Goal: Find specific fact: Find specific fact

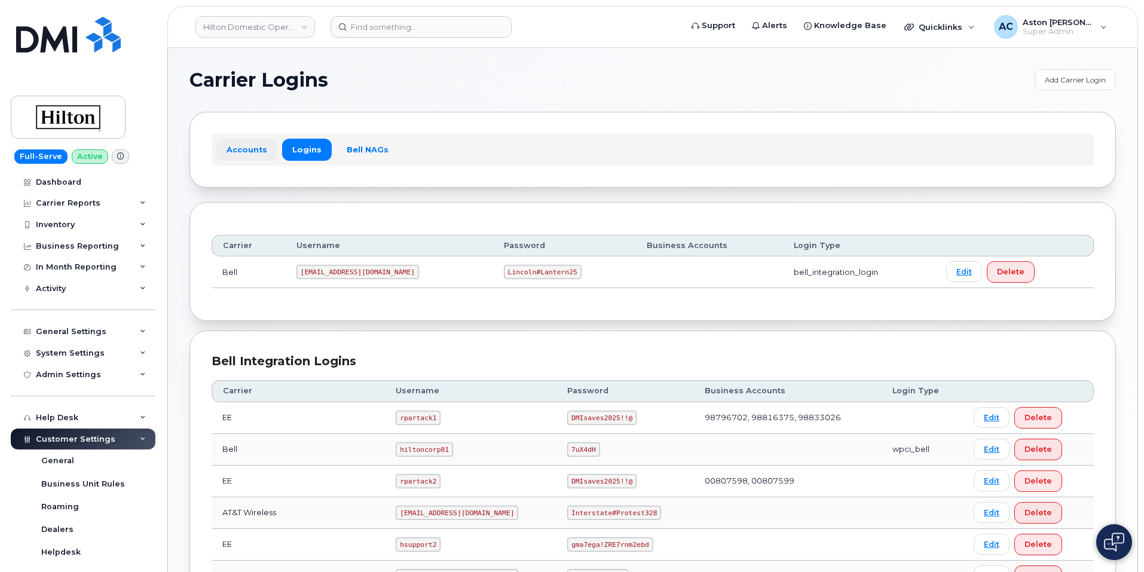
click at [240, 152] on link "Accounts" at bounding box center [246, 150] width 61 height 22
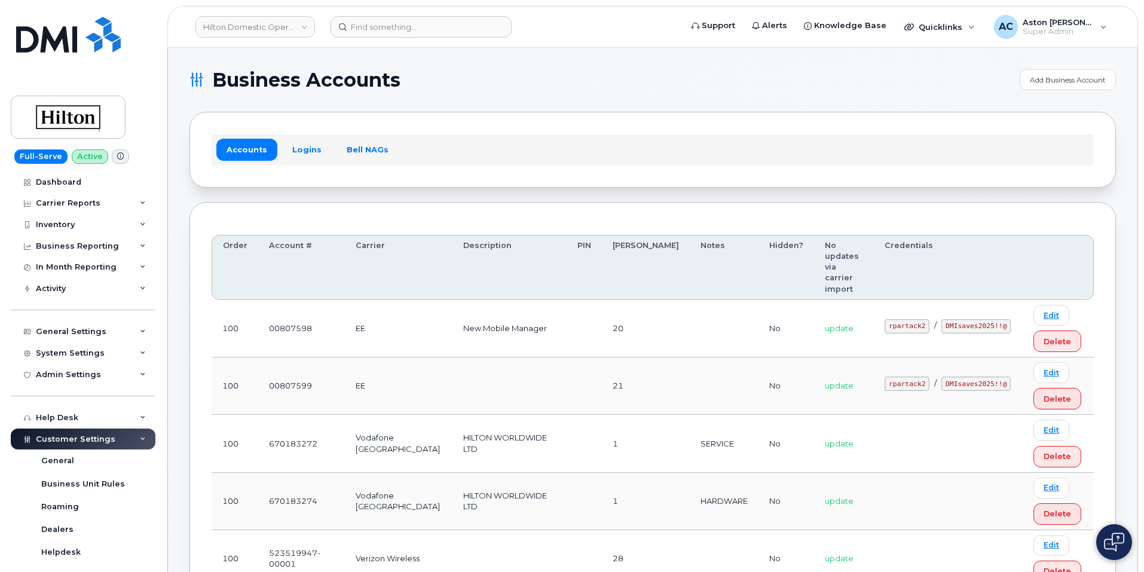
click at [540, 75] on h1 "Business Accounts" at bounding box center [601, 80] width 824 height 19
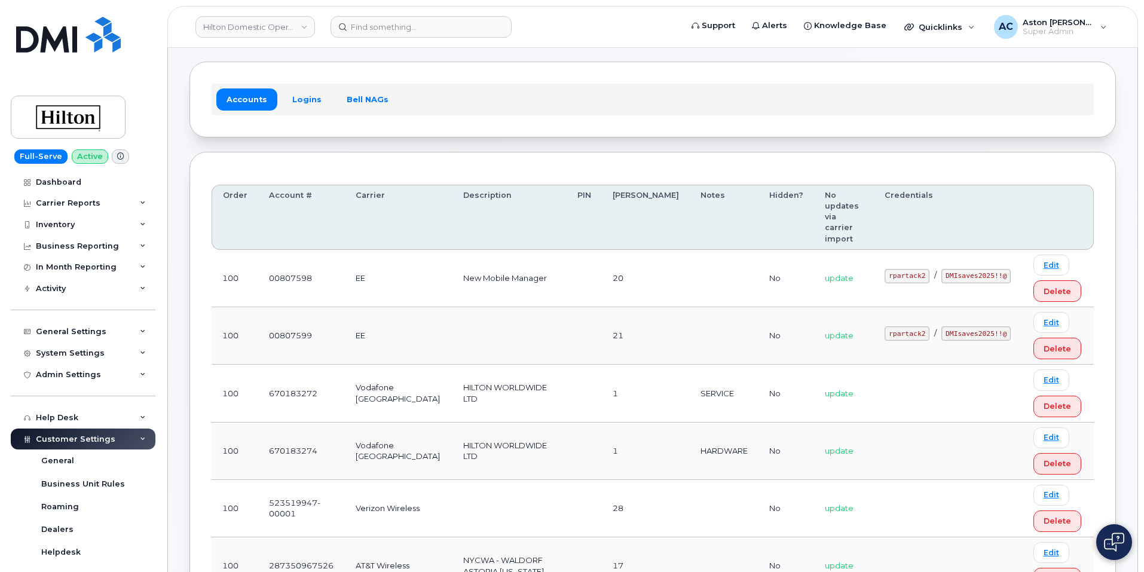
scroll to position [44, 0]
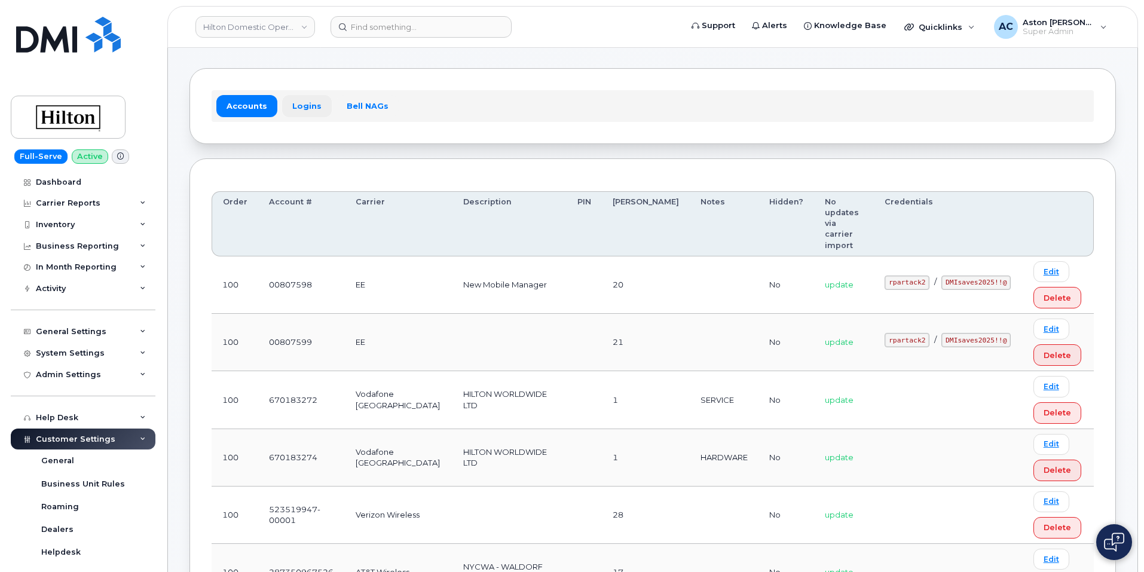
click at [294, 106] on link "Logins" at bounding box center [307, 106] width 50 height 22
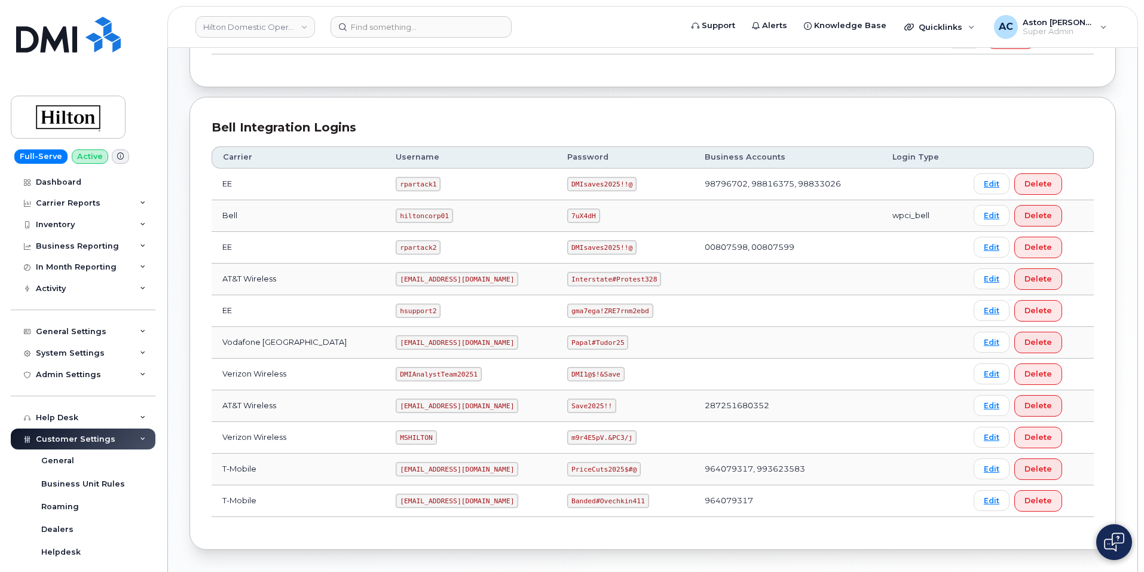
scroll to position [239, 0]
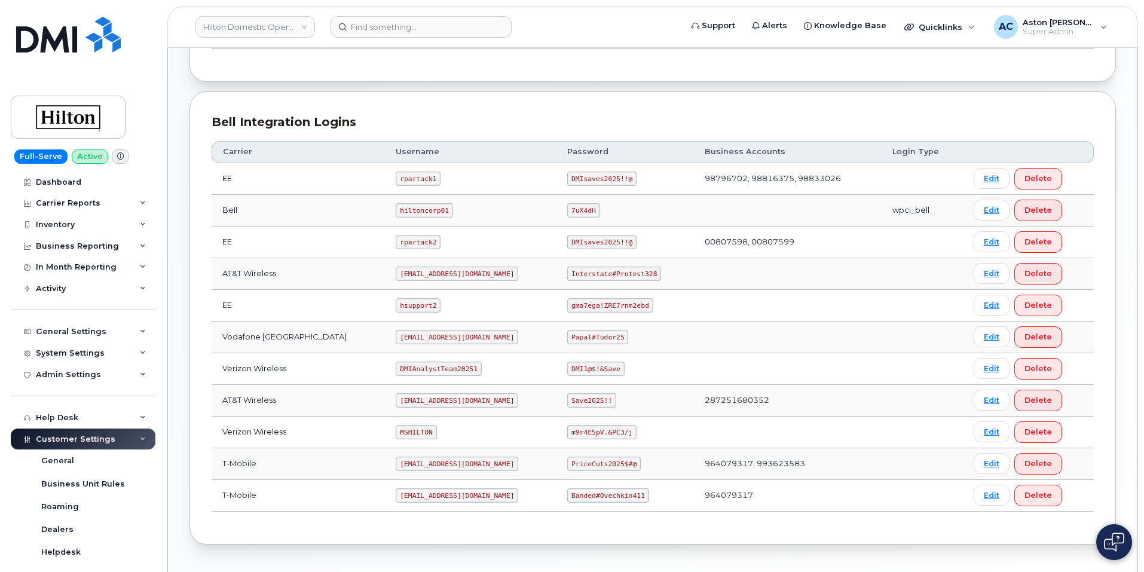
click at [421, 369] on code "DMIAnalystTeam20251" at bounding box center [438, 369] width 85 height 14
copy code "DMIAnalystTeam20251"
click at [594, 432] on code "m9r4E5pV.&PC3/j" at bounding box center [601, 432] width 69 height 14
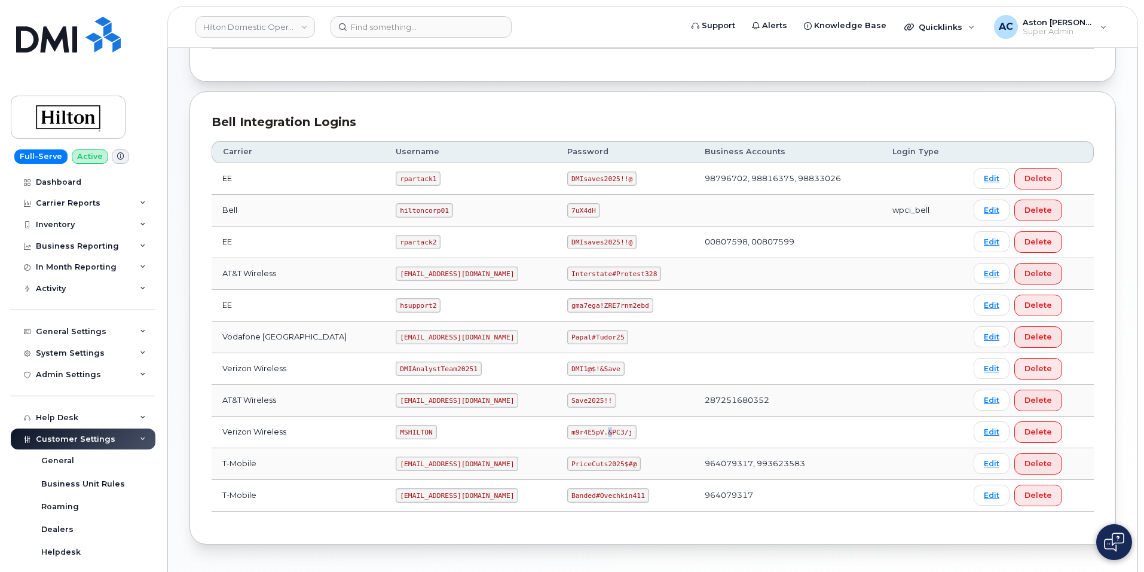
click at [594, 432] on code "m9r4E5pV.&PC3/j" at bounding box center [601, 432] width 69 height 14
copy code "m9r4E5pV.&PC3/j"
